Goal: Information Seeking & Learning: Learn about a topic

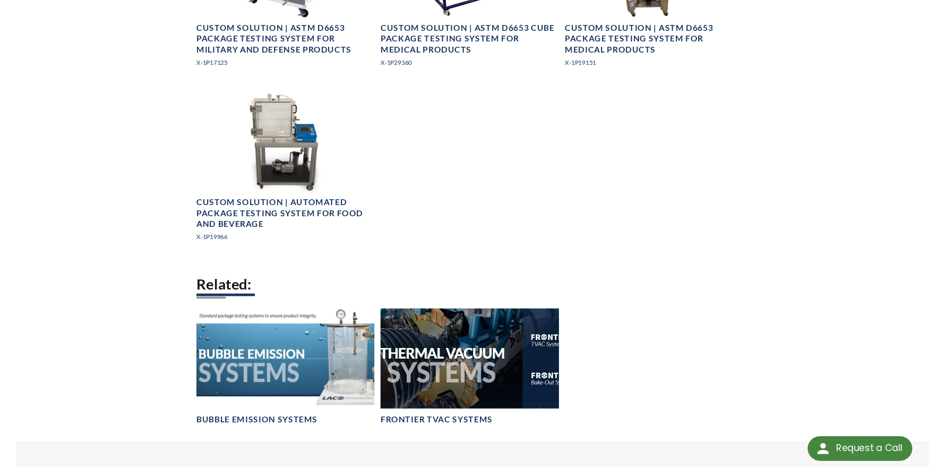
scroll to position [637, 0]
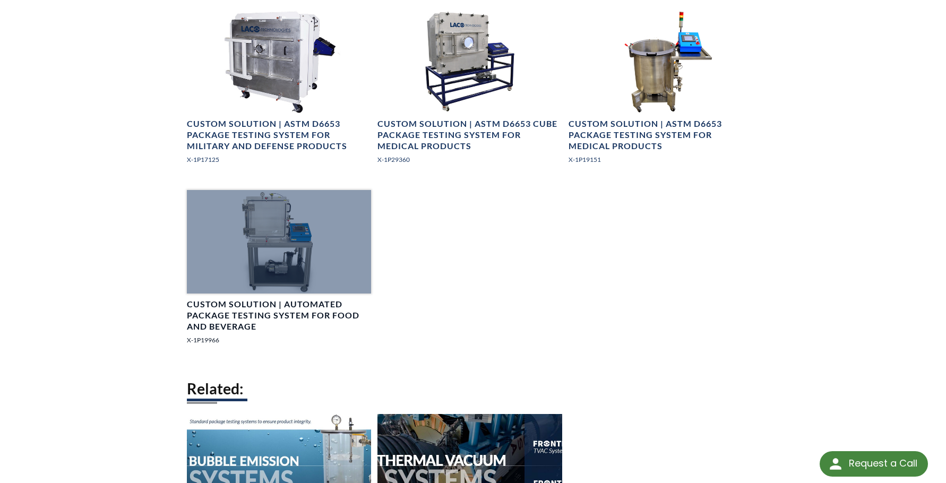
click at [294, 309] on h4 "Custom Solution | Automated Package Testing System for Food and Beverage" at bounding box center [279, 315] width 184 height 33
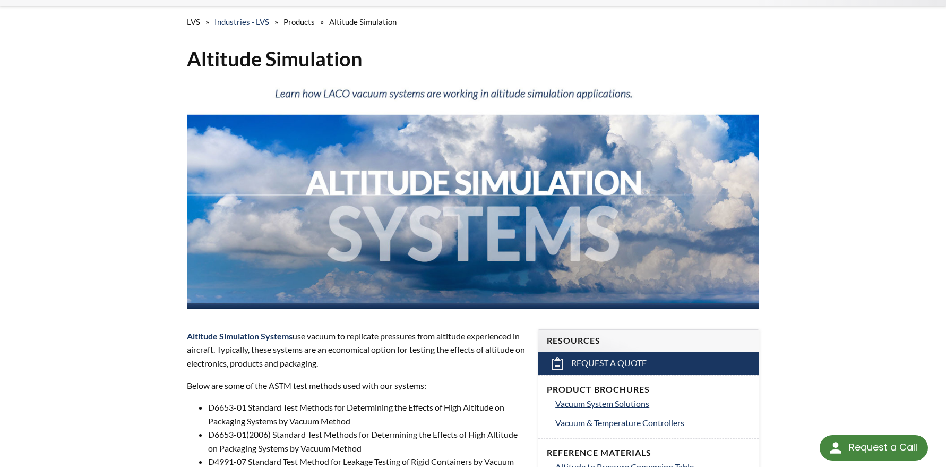
scroll to position [0, 0]
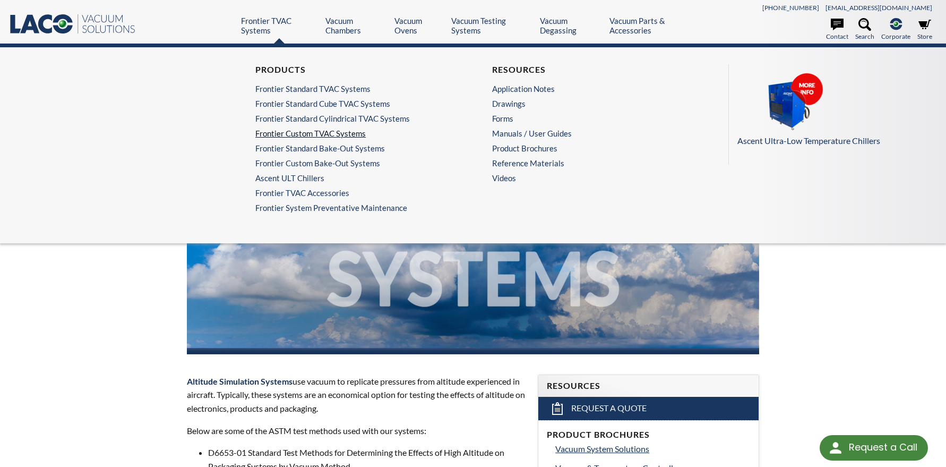
click at [314, 136] on link "Frontier Custom TVAC Systems" at bounding box center [351, 133] width 193 height 10
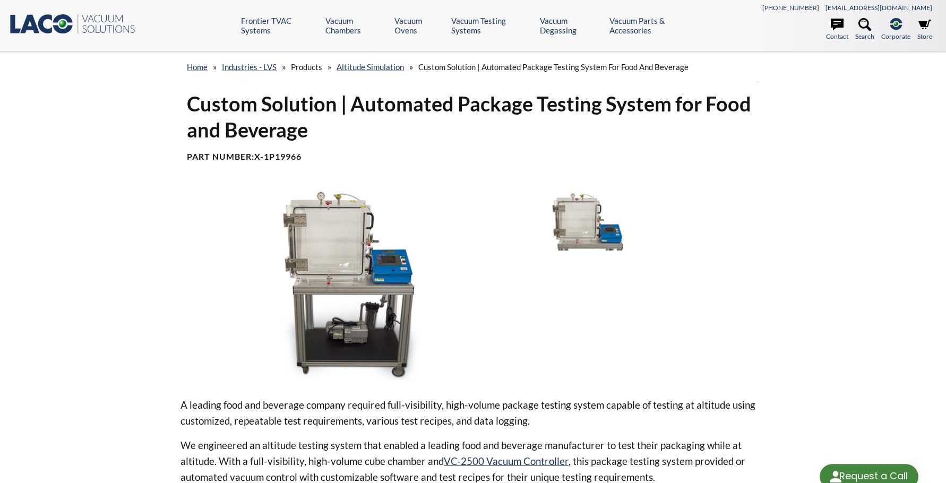
select select "Language Translate Widget"
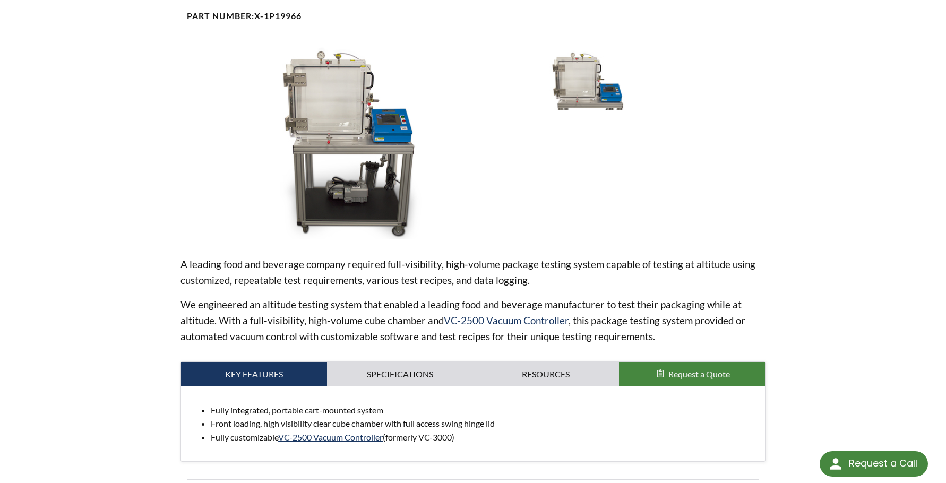
scroll to position [159, 0]
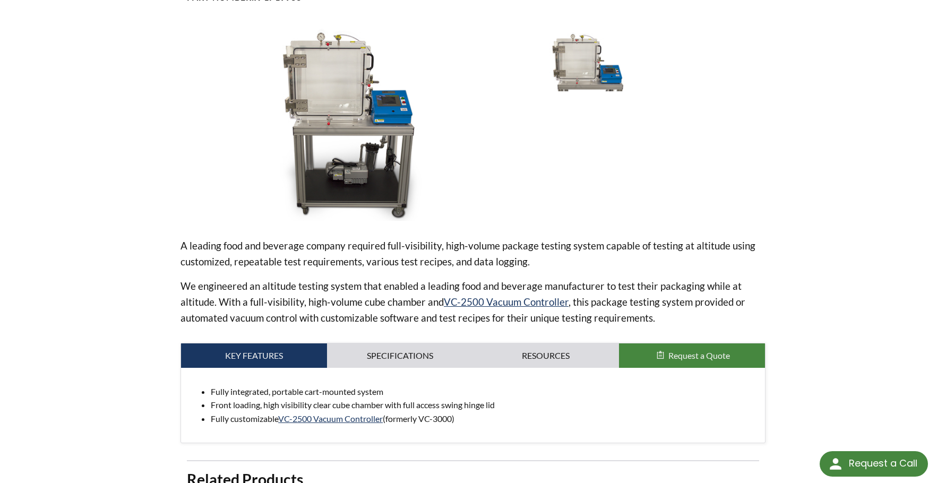
click at [689, 356] on span "Request a Quote" at bounding box center [699, 355] width 62 height 10
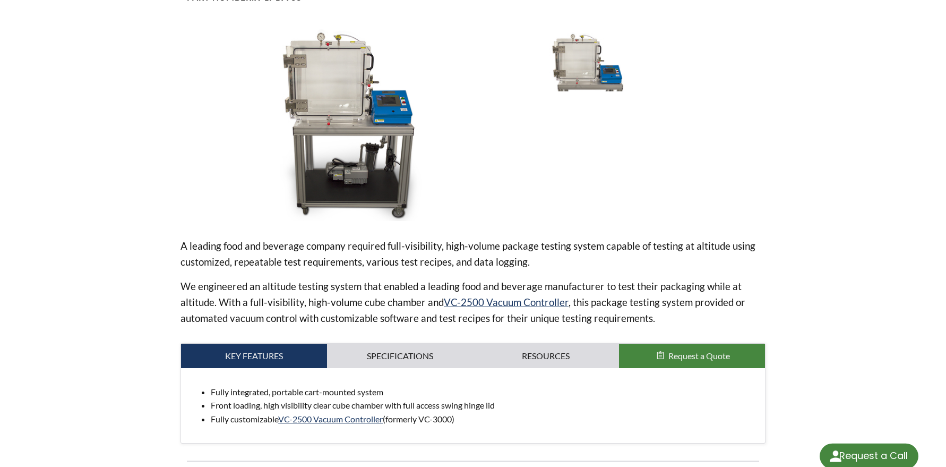
select select "Language Translate Widget"
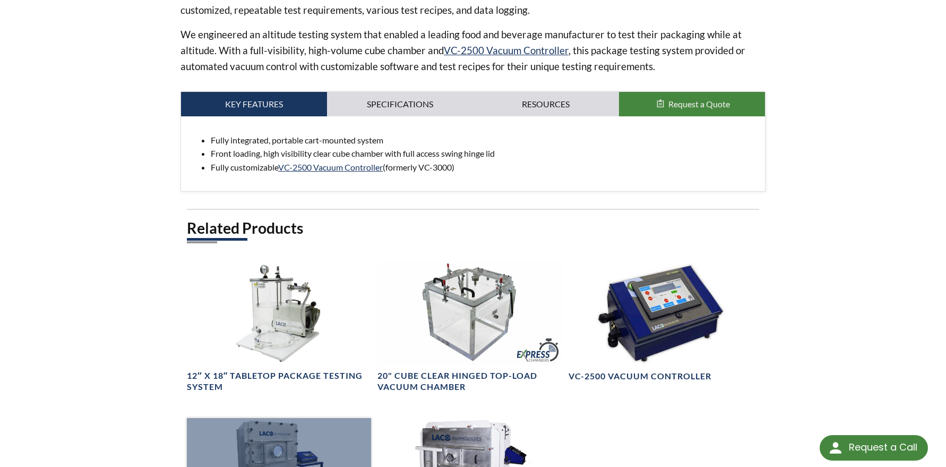
scroll to position [372, 0]
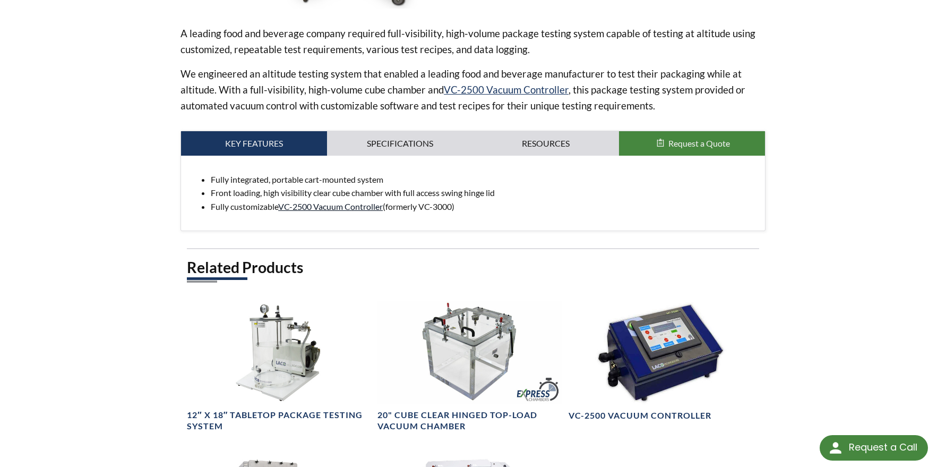
click at [332, 208] on link "VC-2500 Vacuum Controller" at bounding box center [330, 206] width 105 height 10
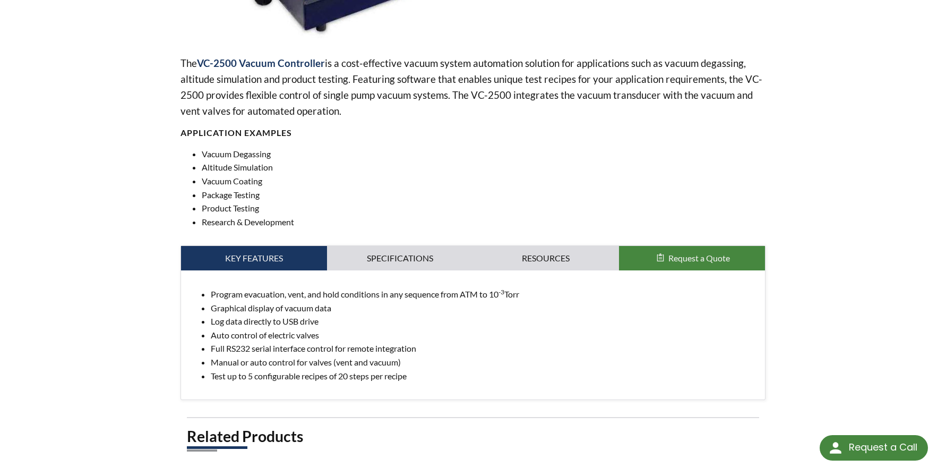
scroll to position [318, 0]
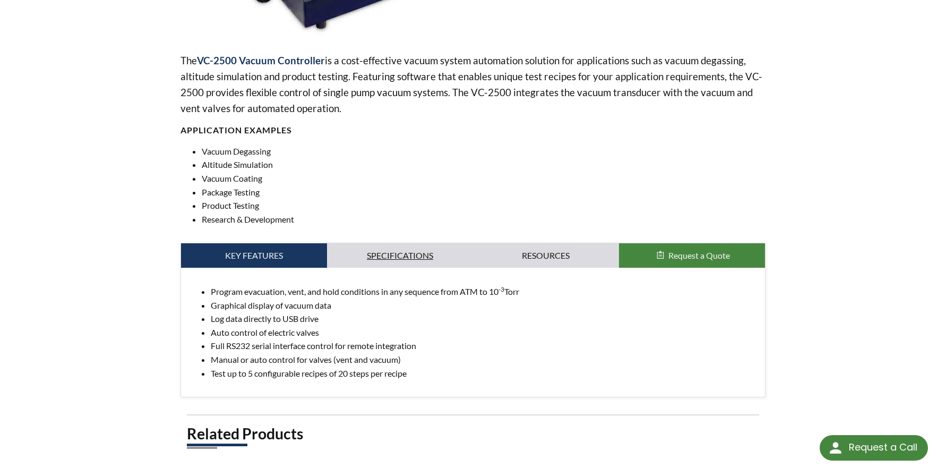
click at [386, 254] on link "Specifications" at bounding box center [400, 255] width 146 height 24
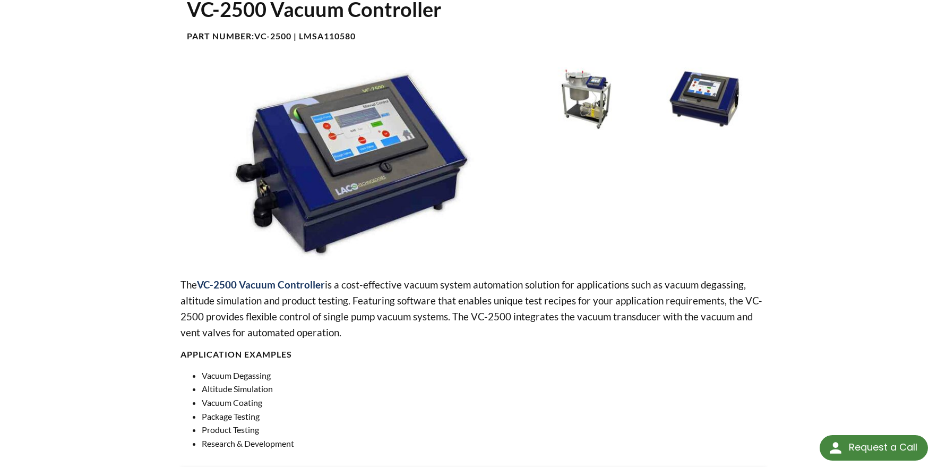
scroll to position [0, 0]
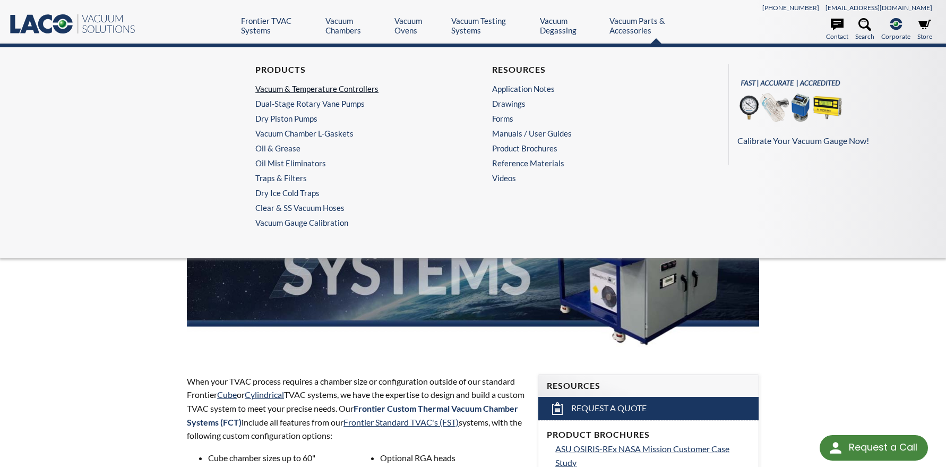
click at [317, 89] on link "Vacuum & Temperature Controllers" at bounding box center [351, 89] width 193 height 10
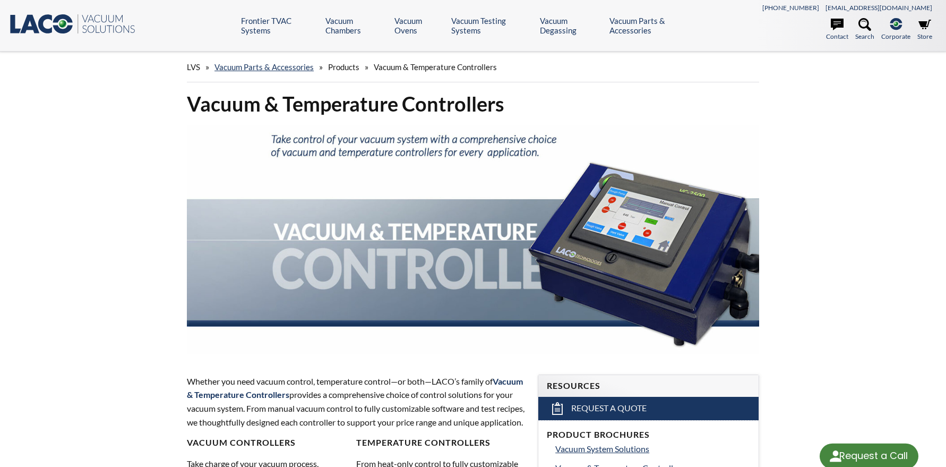
select select "Language Translate Widget"
